Goal: Task Accomplishment & Management: Manage account settings

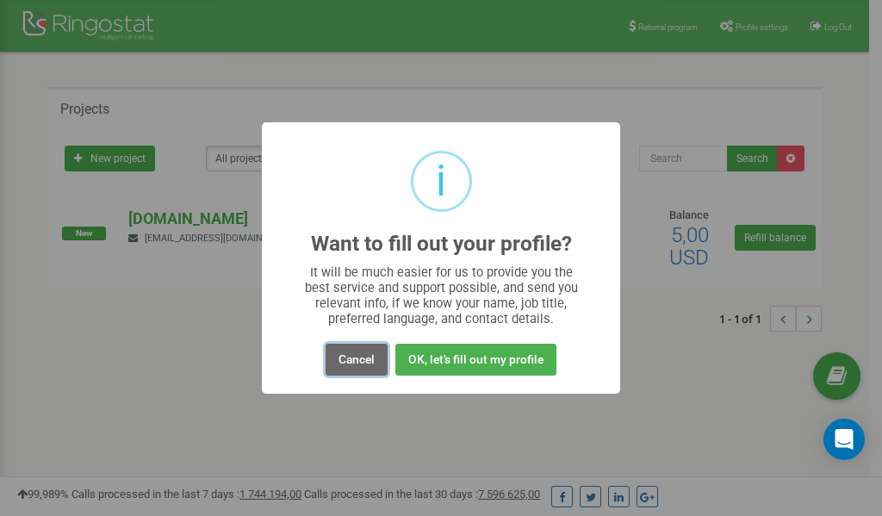
click at [365, 354] on button "Cancel" at bounding box center [357, 360] width 62 height 32
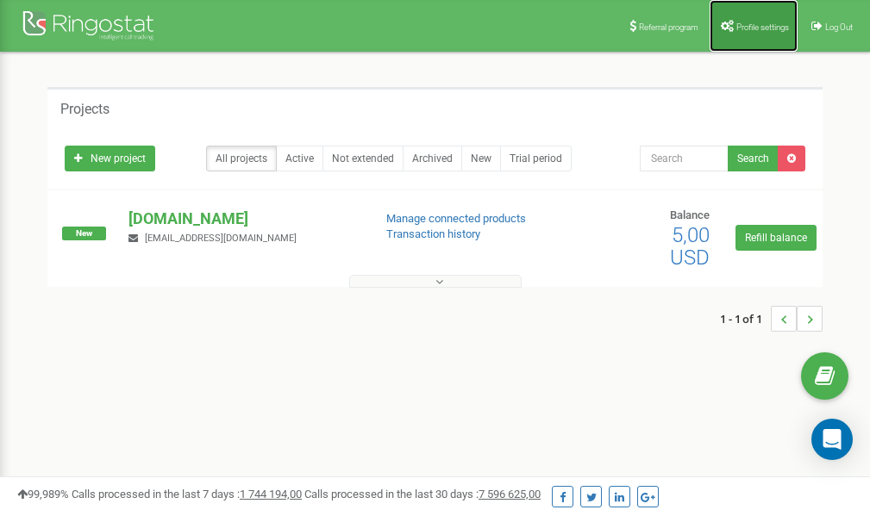
click at [751, 18] on link "Profile settings" at bounding box center [753, 26] width 88 height 52
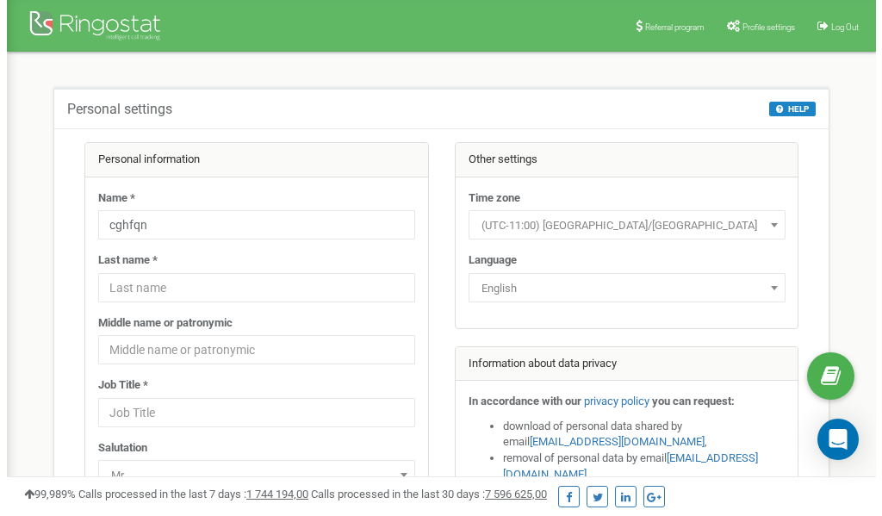
scroll to position [86, 0]
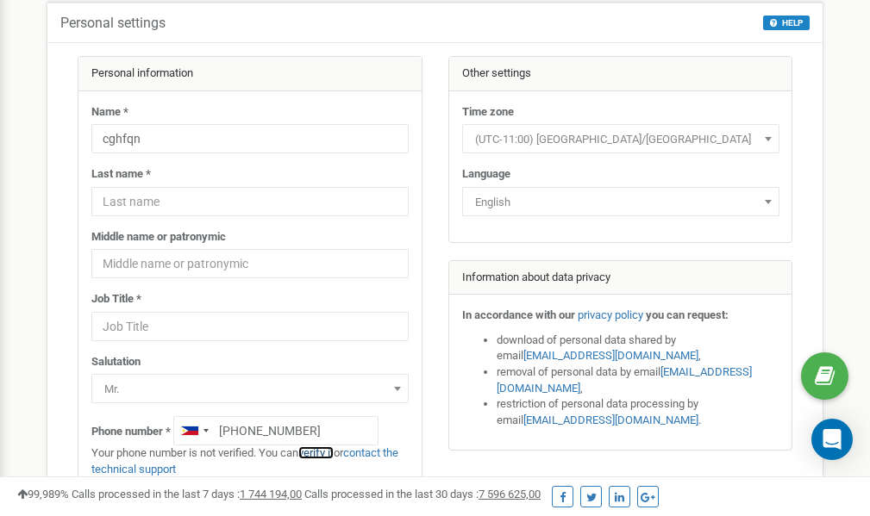
click at [320, 452] on link "verify it" at bounding box center [315, 452] width 35 height 13
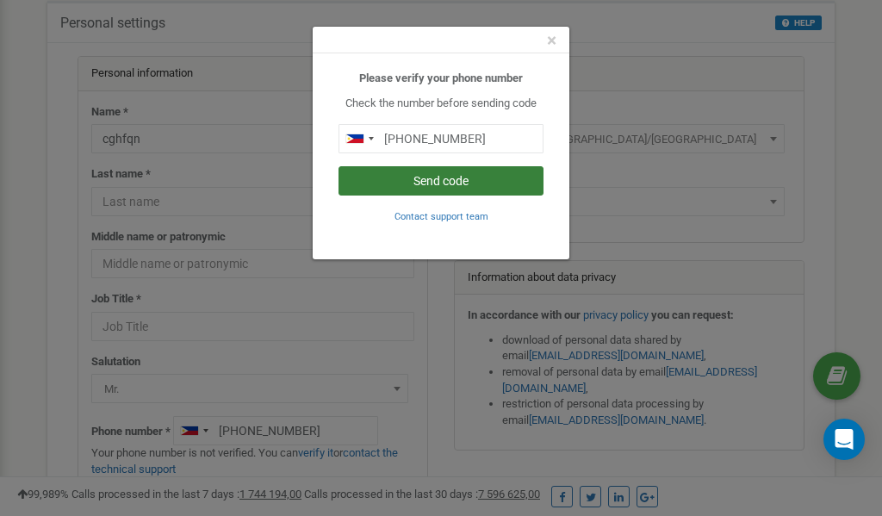
click at [438, 182] on button "Send code" at bounding box center [441, 180] width 205 height 29
